Goal: Check status

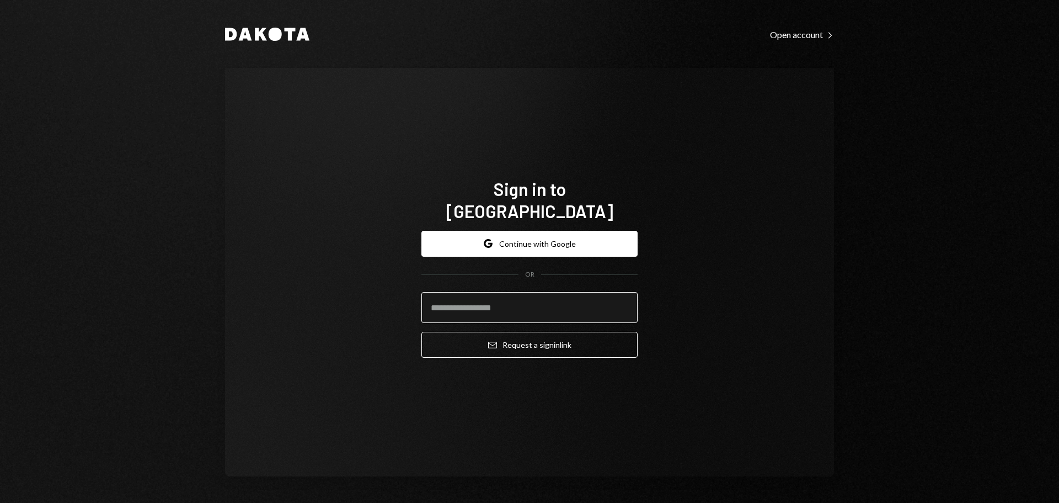
click at [527, 299] on input "email" at bounding box center [530, 307] width 216 height 31
click at [546, 232] on button "Google Continue with Google" at bounding box center [530, 244] width 216 height 26
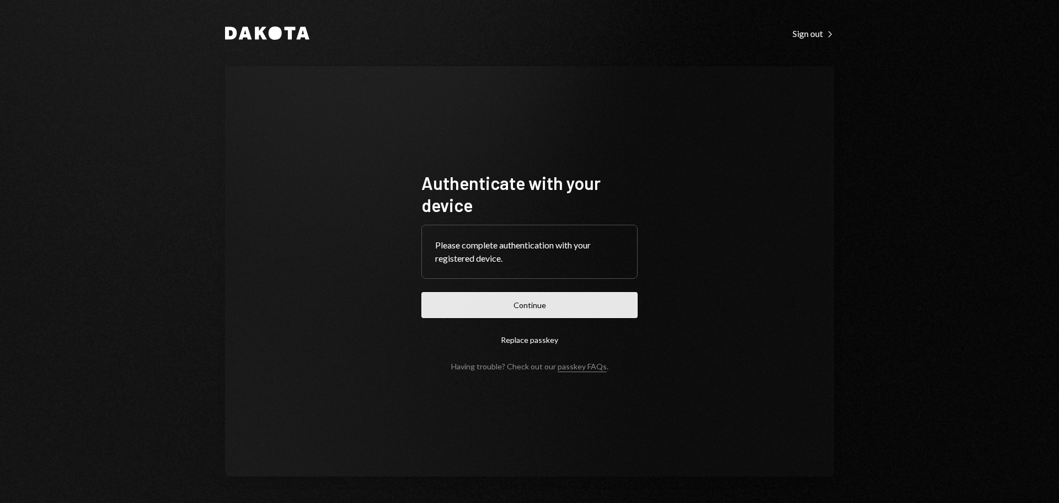
click at [481, 307] on button "Continue" at bounding box center [530, 305] width 216 height 26
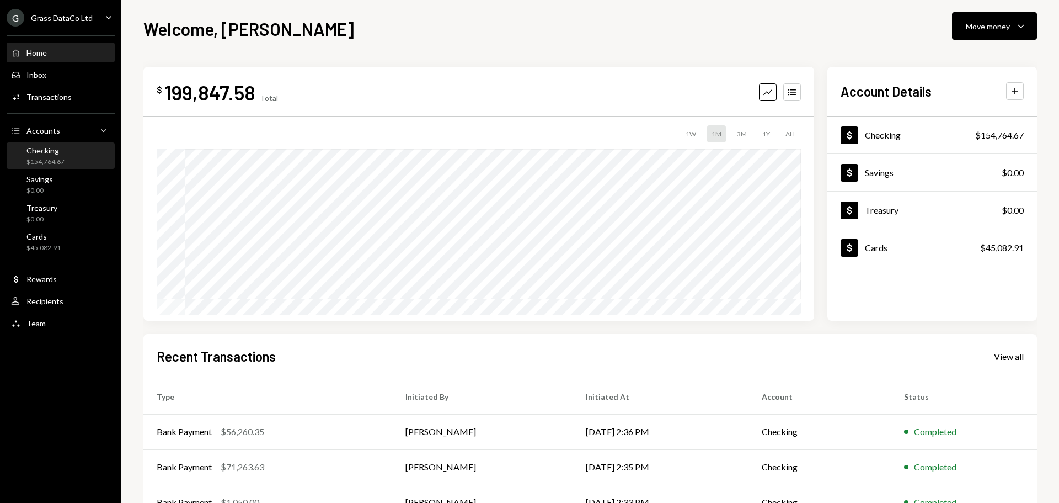
click at [42, 159] on div "$154,764.67" at bounding box center [45, 161] width 38 height 9
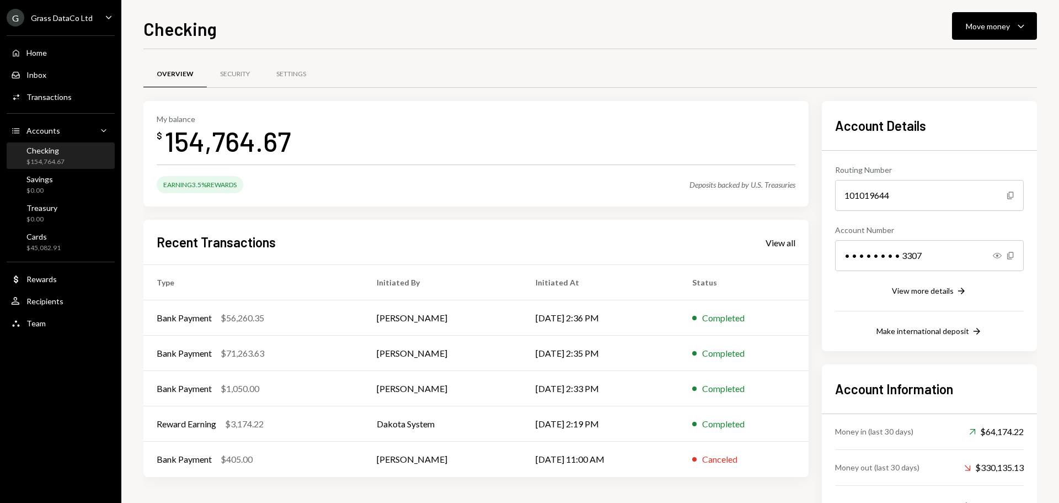
click at [86, 13] on div "Grass DataCo Ltd" at bounding box center [62, 17] width 62 height 9
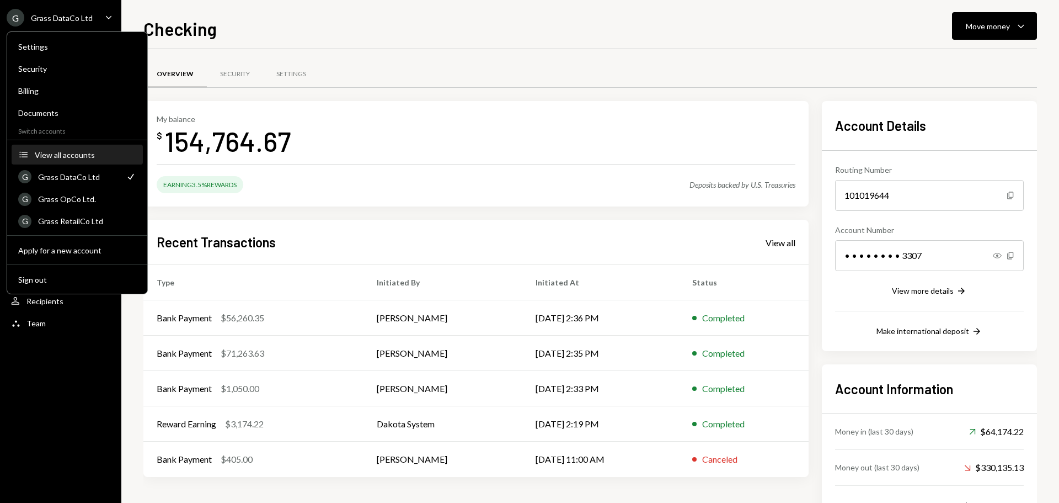
click at [60, 154] on div "View all accounts" at bounding box center [86, 154] width 102 height 9
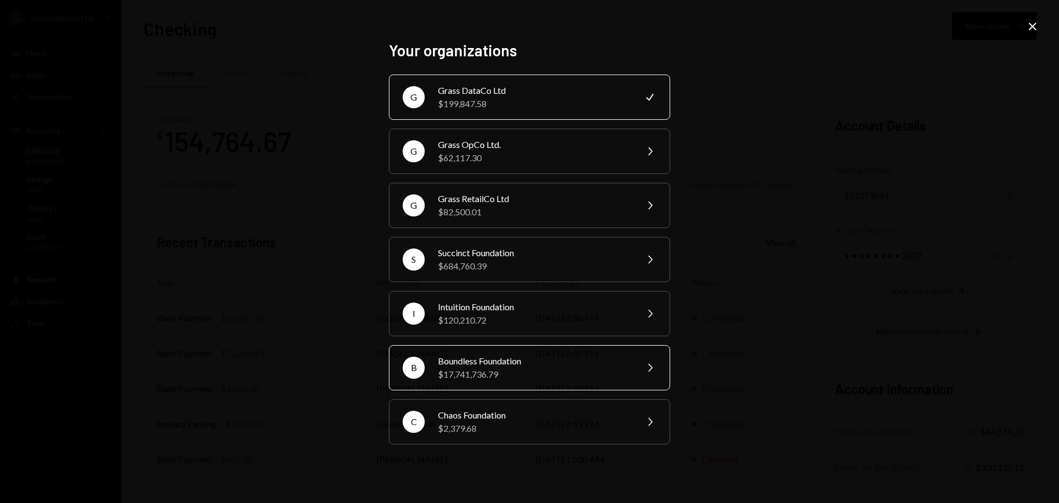
click at [470, 363] on div "Boundless Foundation" at bounding box center [534, 360] width 192 height 13
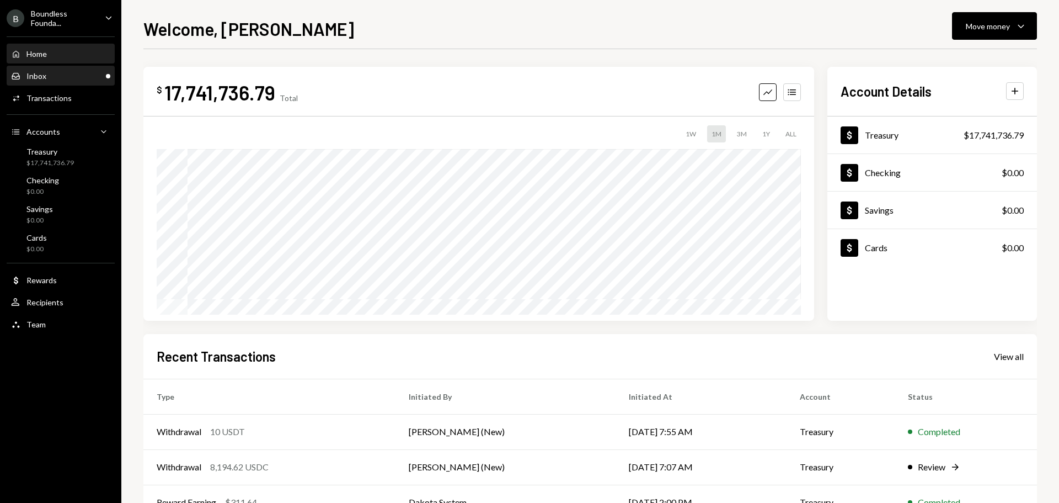
click at [45, 75] on div "Inbox" at bounding box center [36, 75] width 20 height 9
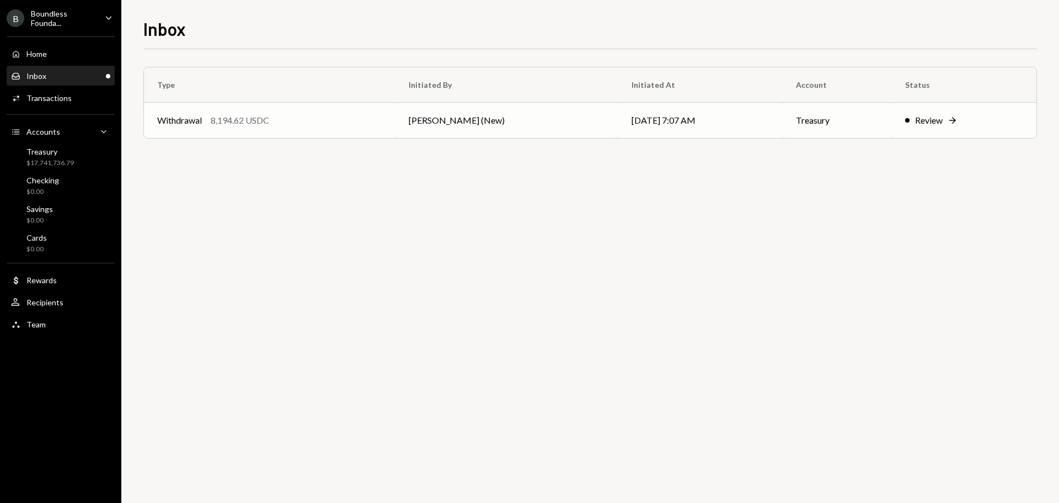
click at [304, 127] on td "Withdrawal 8,194.62 USDC" at bounding box center [270, 120] width 252 height 35
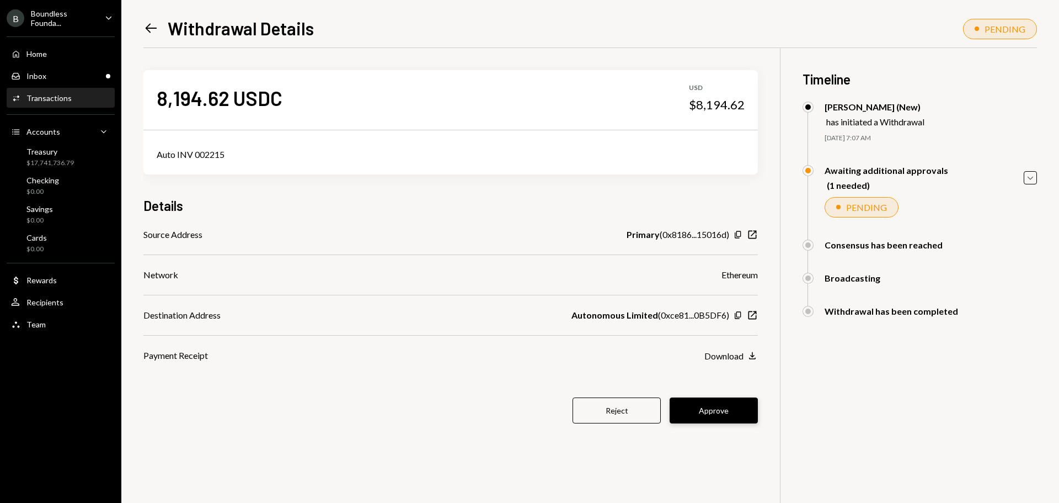
click at [717, 410] on button "Approve" at bounding box center [714, 410] width 88 height 26
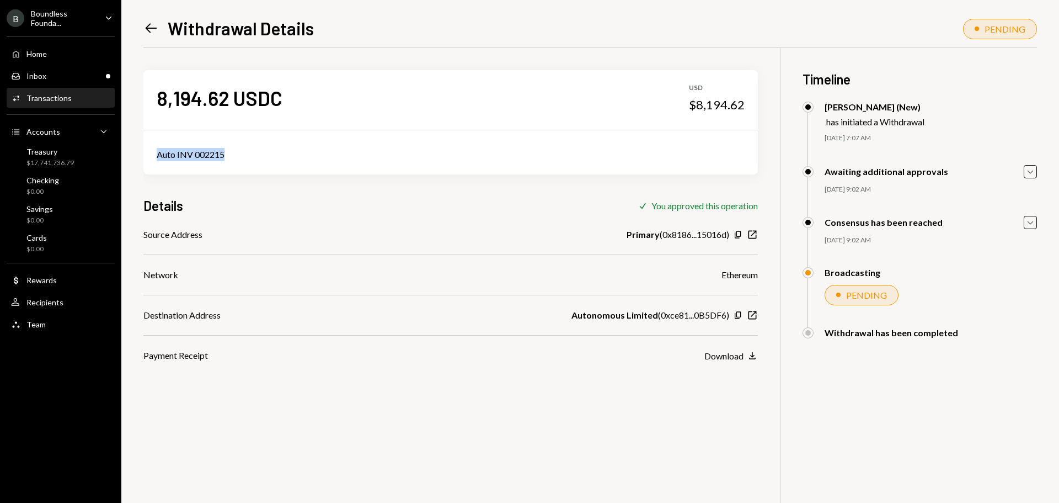
drag, startPoint x: 254, startPoint y: 158, endPoint x: 145, endPoint y: 158, distance: 109.2
click at [145, 158] on div "Auto INV 002215" at bounding box center [450, 155] width 615 height 40
copy div "Auto INV 002215"
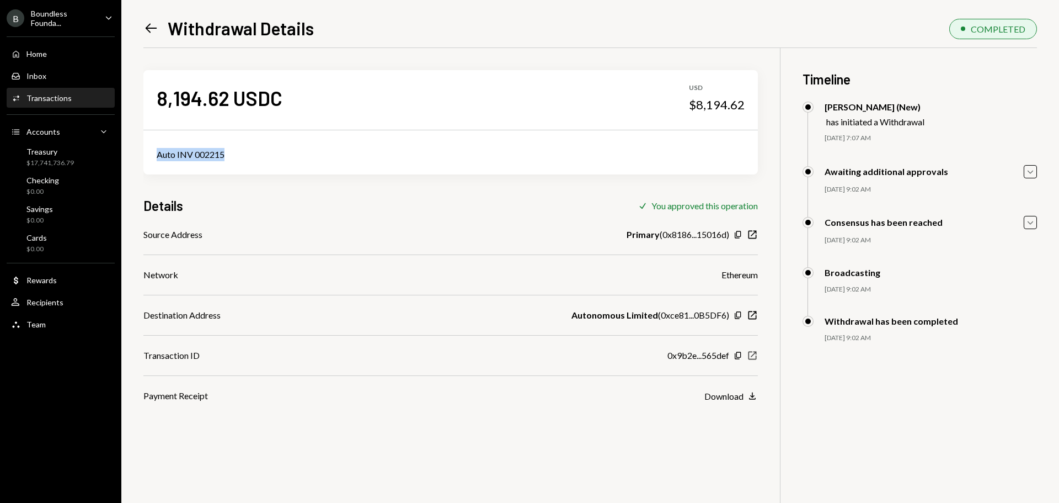
click at [750, 355] on icon "New Window" at bounding box center [752, 355] width 11 height 11
click at [144, 31] on icon "Left Arrow" at bounding box center [150, 27] width 15 height 15
